Goal: Information Seeking & Learning: Learn about a topic

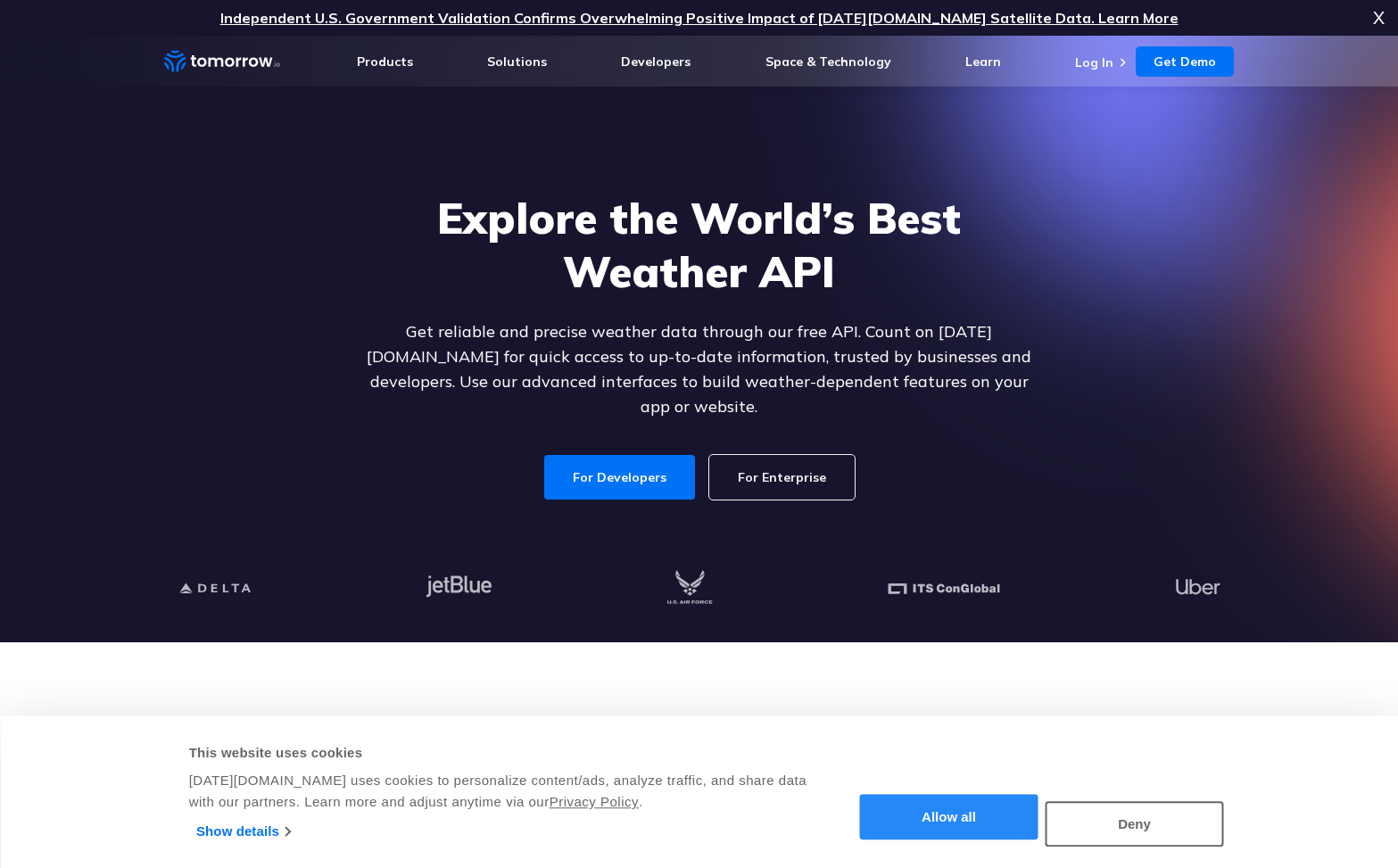
click at [968, 804] on button "Allow all" at bounding box center [949, 817] width 178 height 45
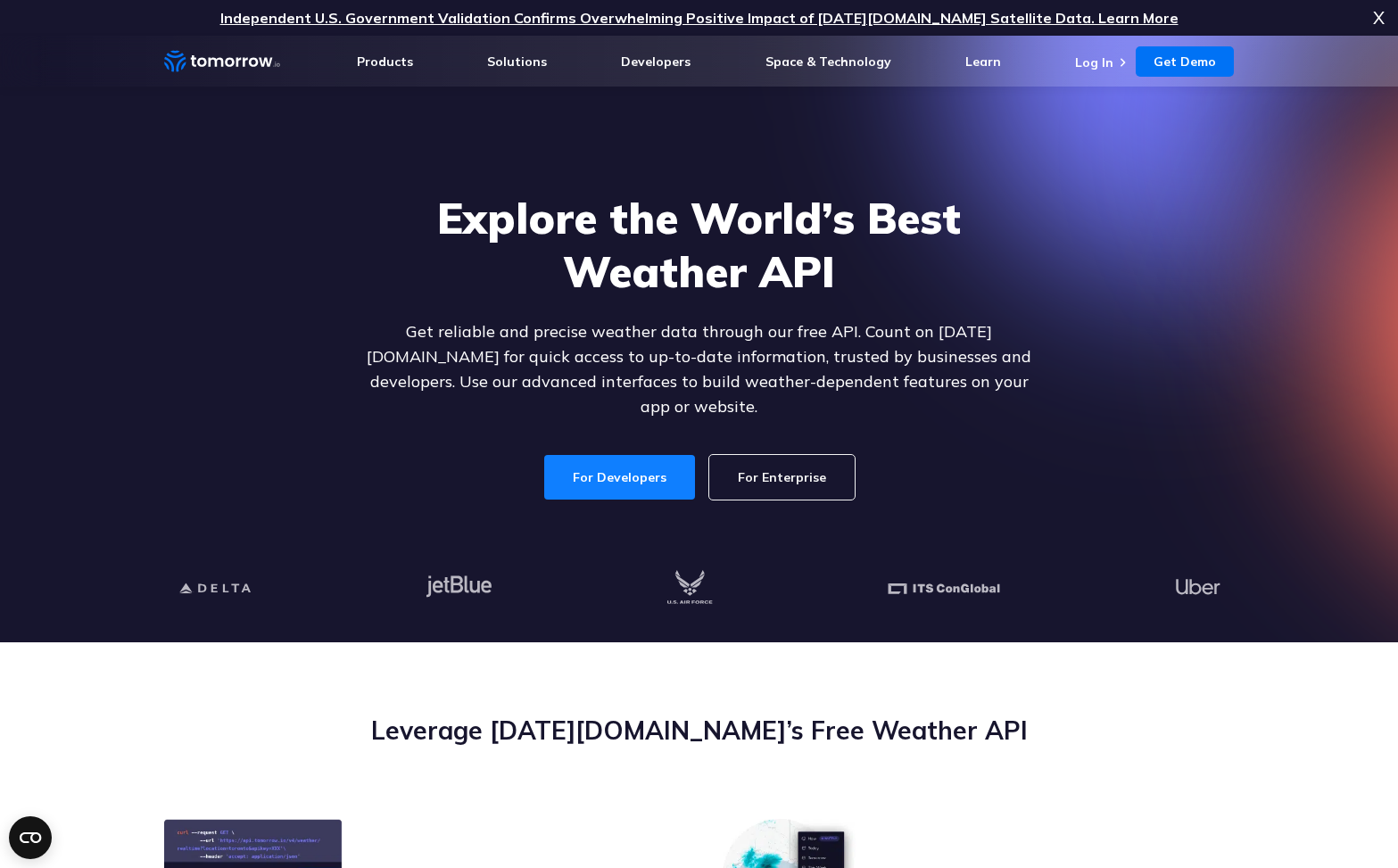
click at [633, 455] on link "For Developers" at bounding box center [619, 476] width 151 height 44
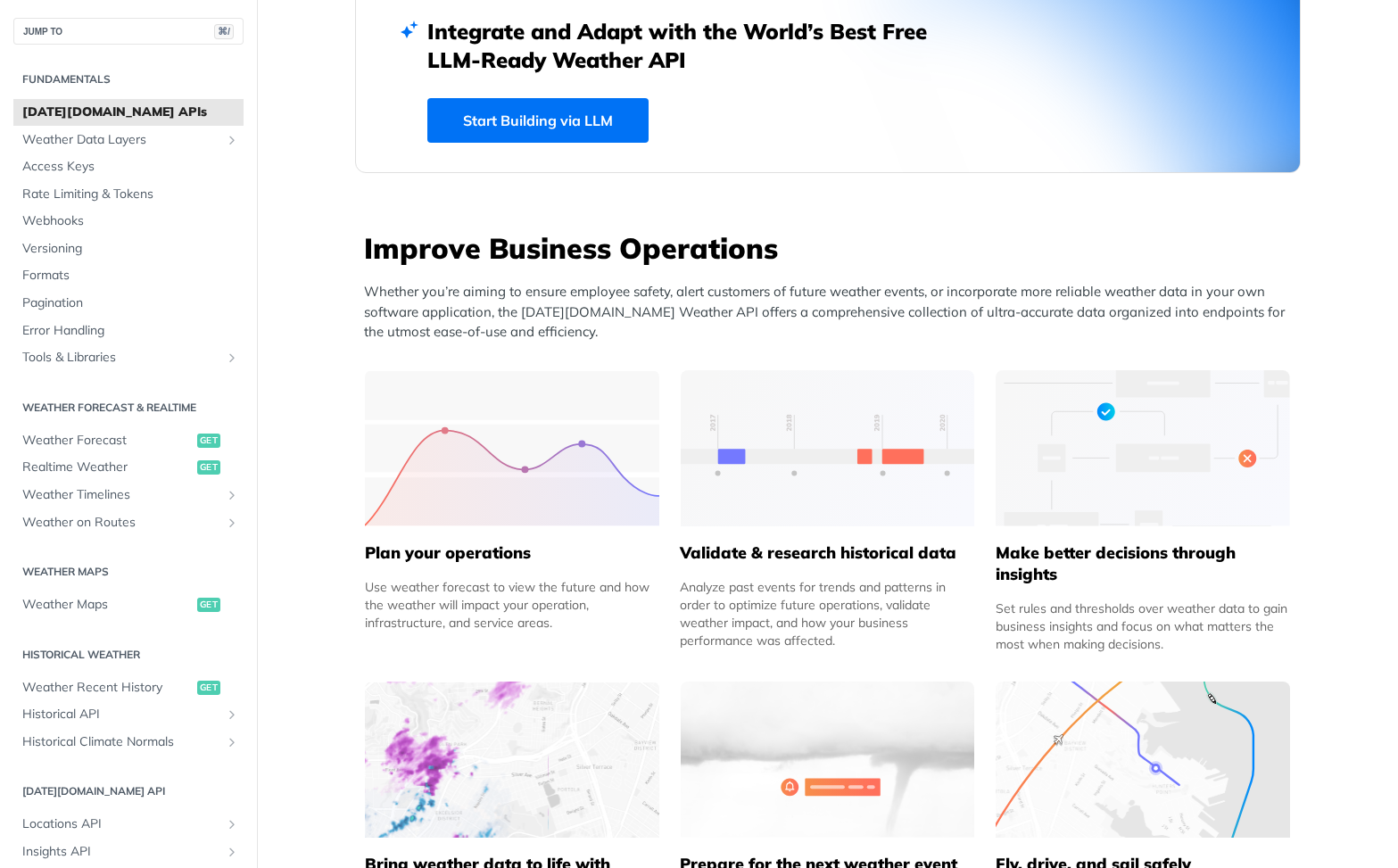
scroll to position [516, 0]
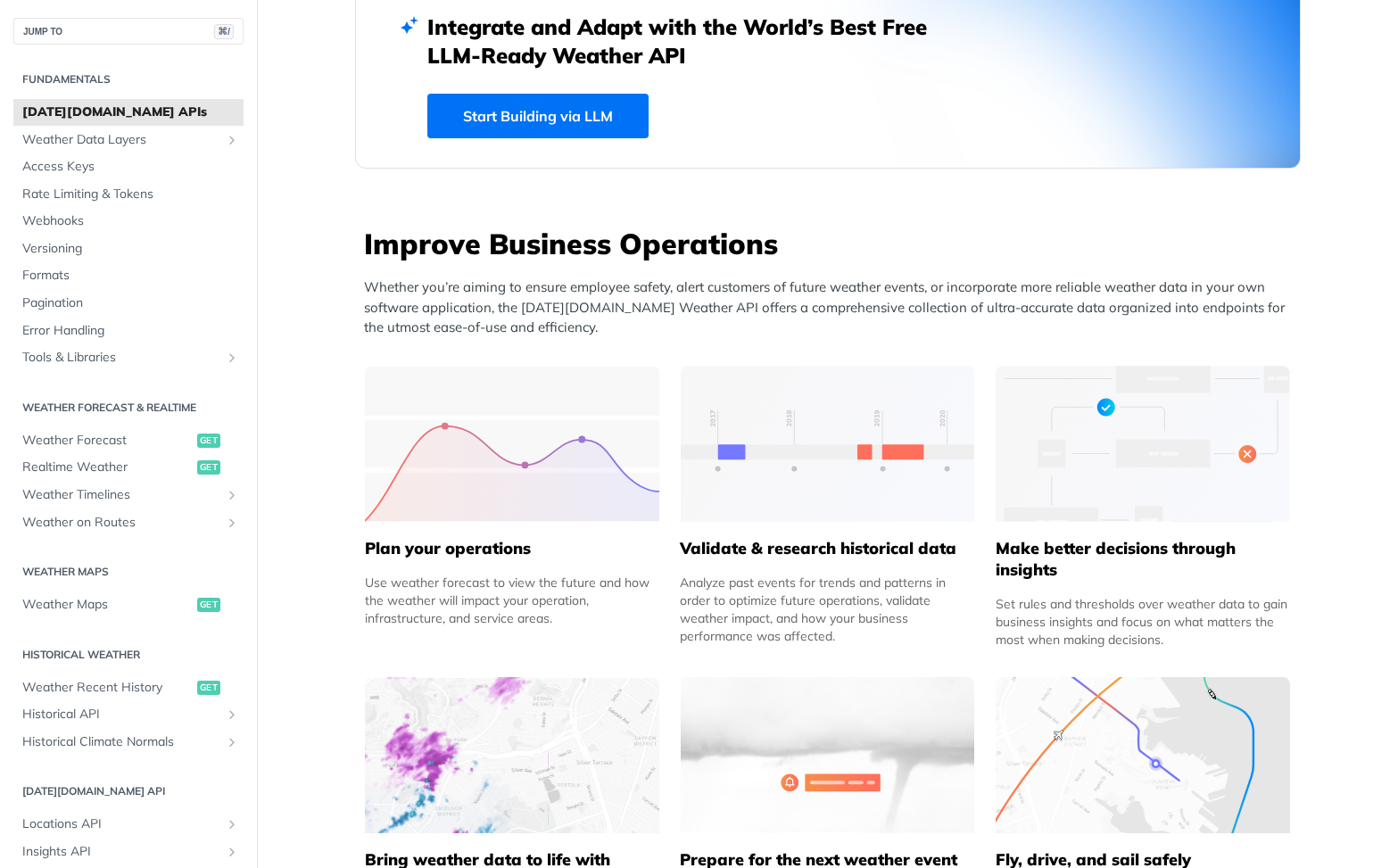
click at [870, 431] on img at bounding box center [827, 444] width 294 height 156
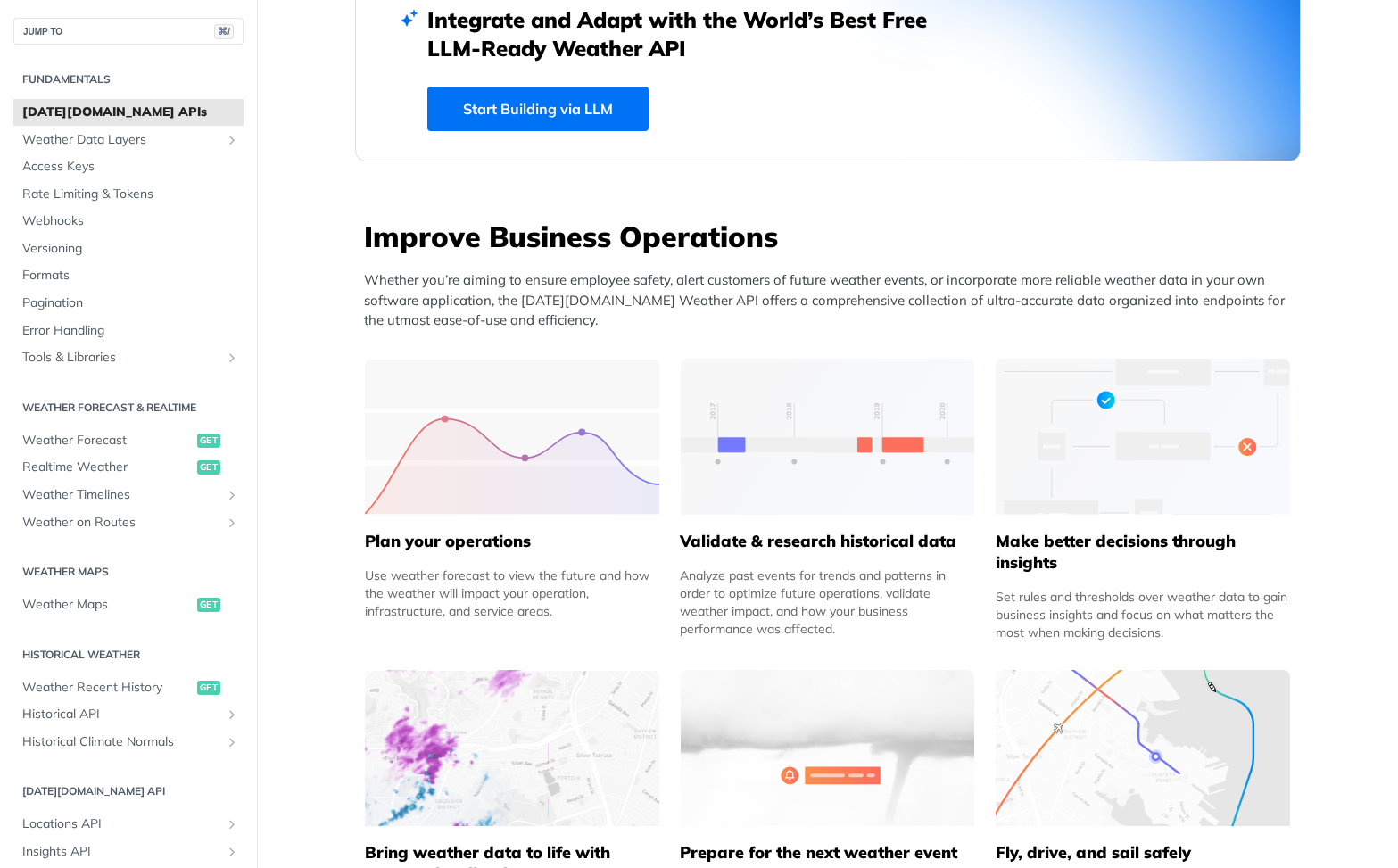
scroll to position [524, 0]
click at [515, 486] on img at bounding box center [512, 435] width 294 height 156
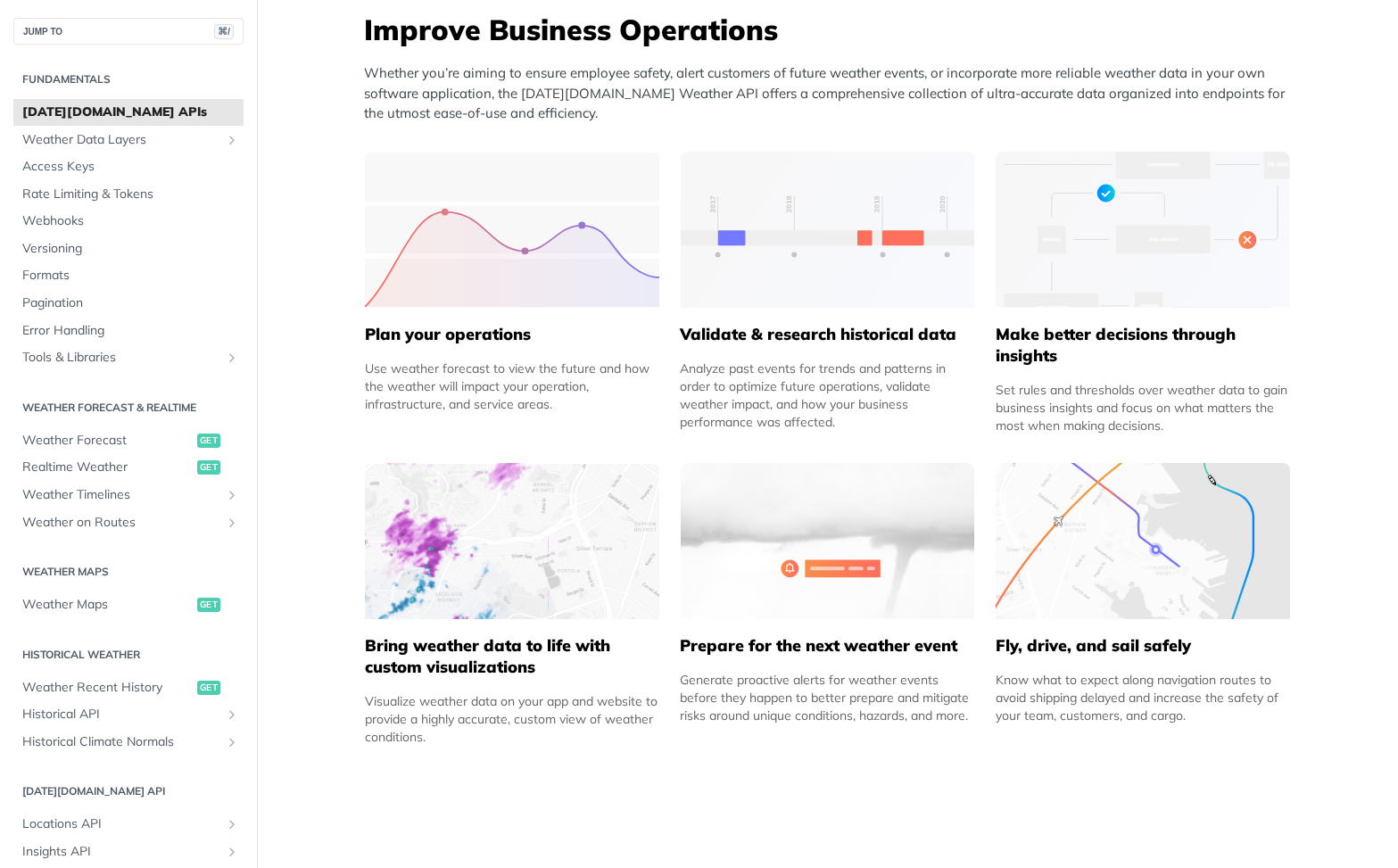
scroll to position [749, 0]
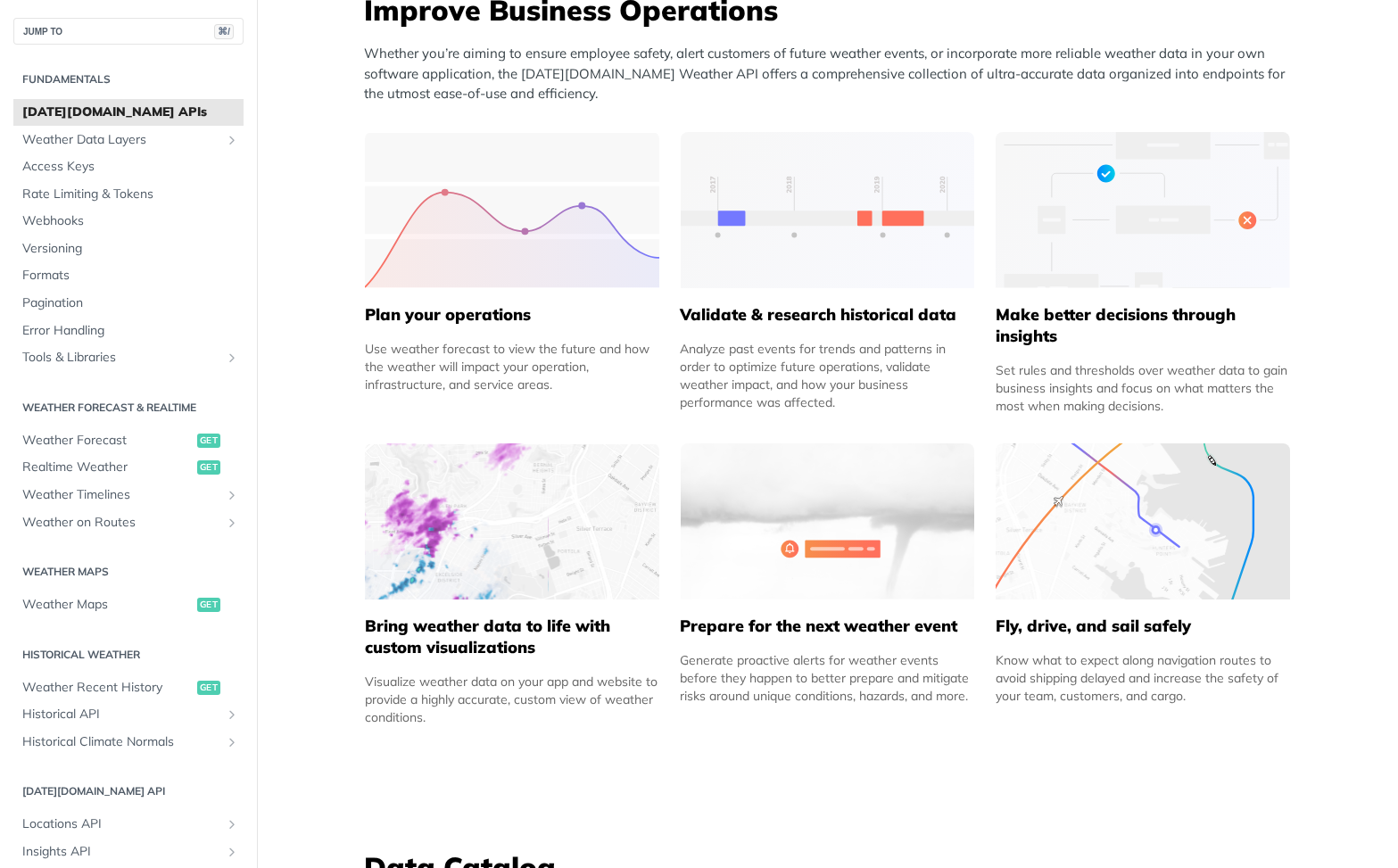
click at [1117, 540] on img at bounding box center [1142, 521] width 294 height 156
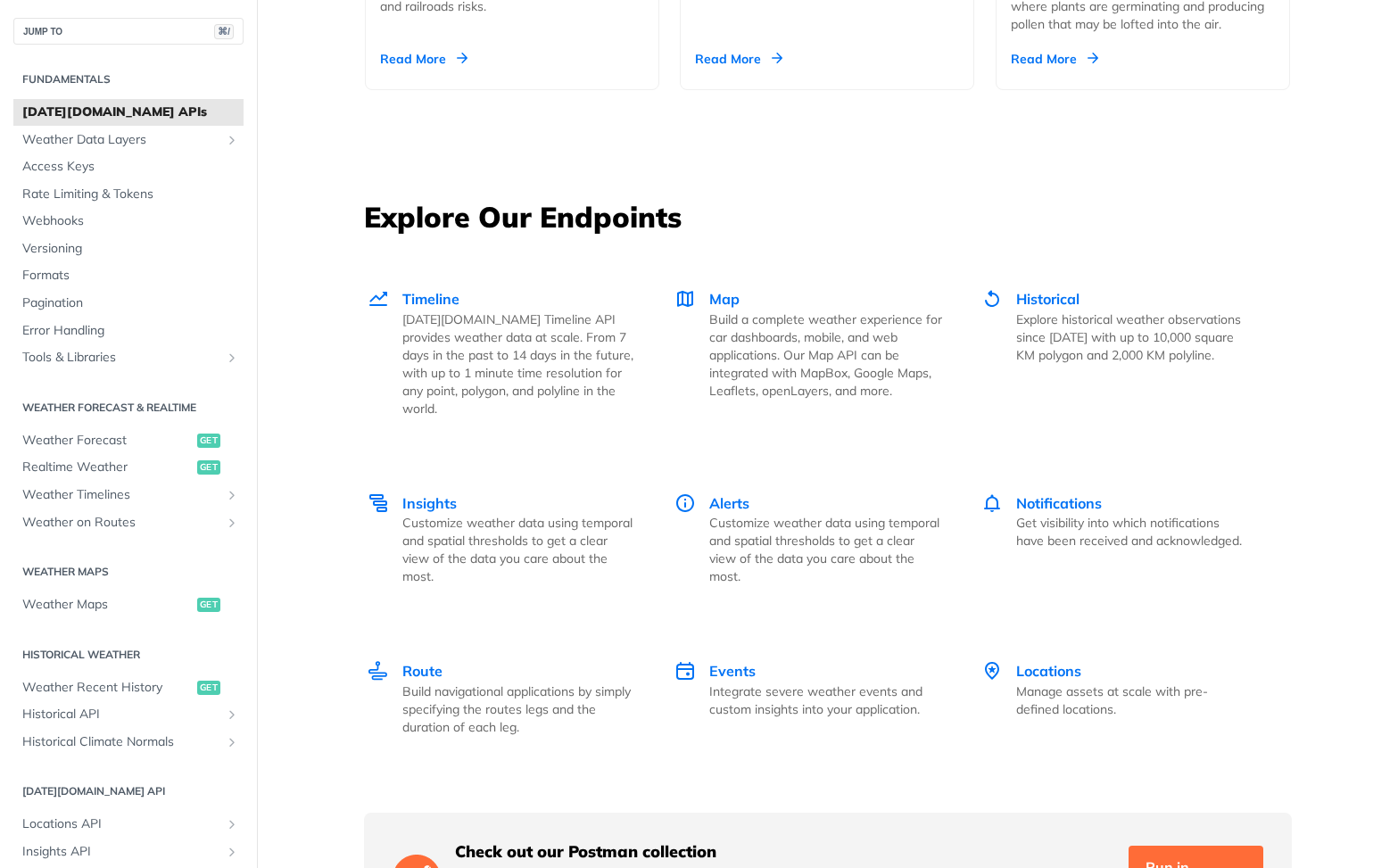
scroll to position [2288, 0]
click at [1001, 227] on h3 "Explore Our Endpoints" at bounding box center [828, 216] width 927 height 39
